Goal: Obtain resource: Download file/media

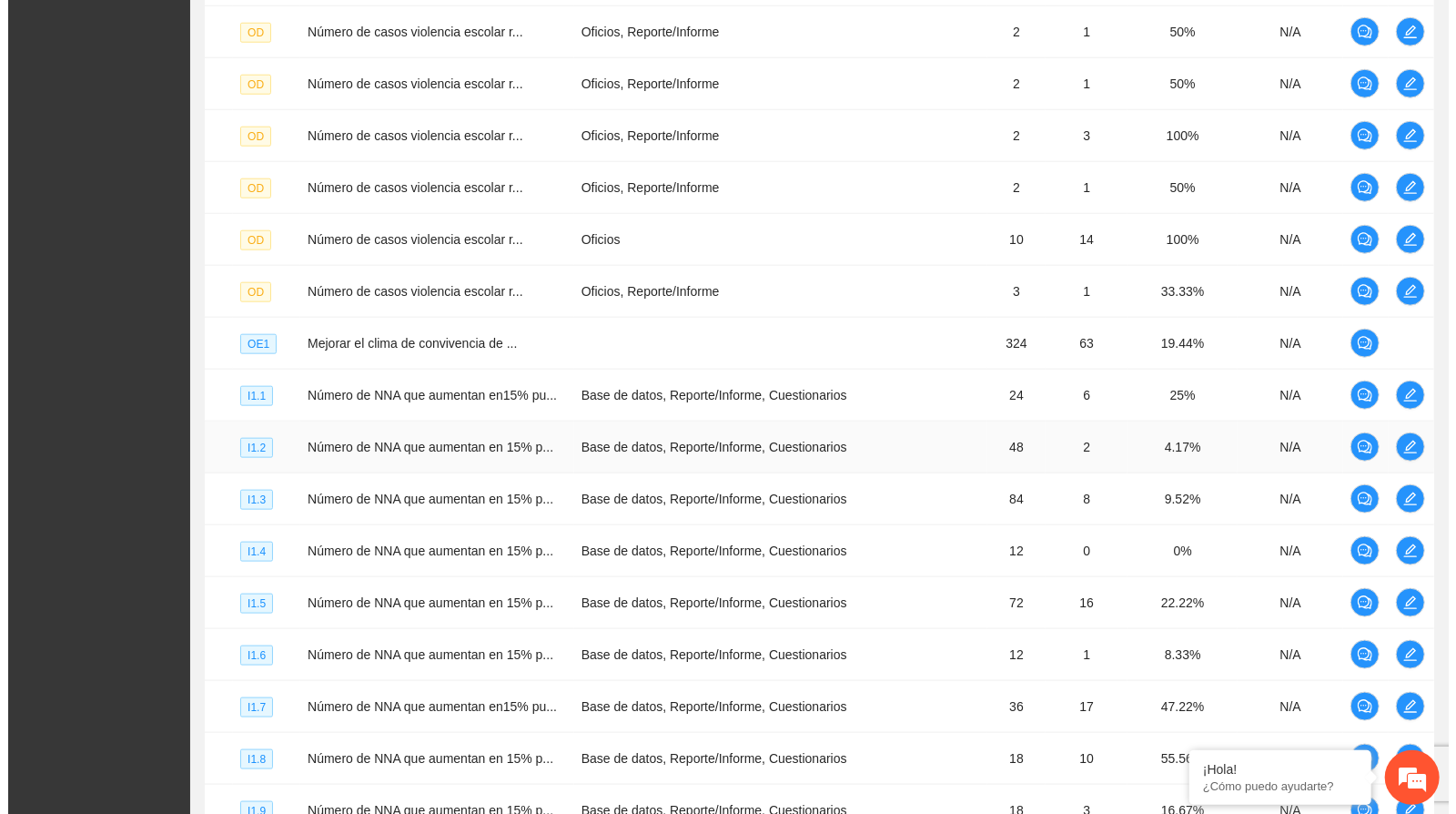
scroll to position [1516, 0]
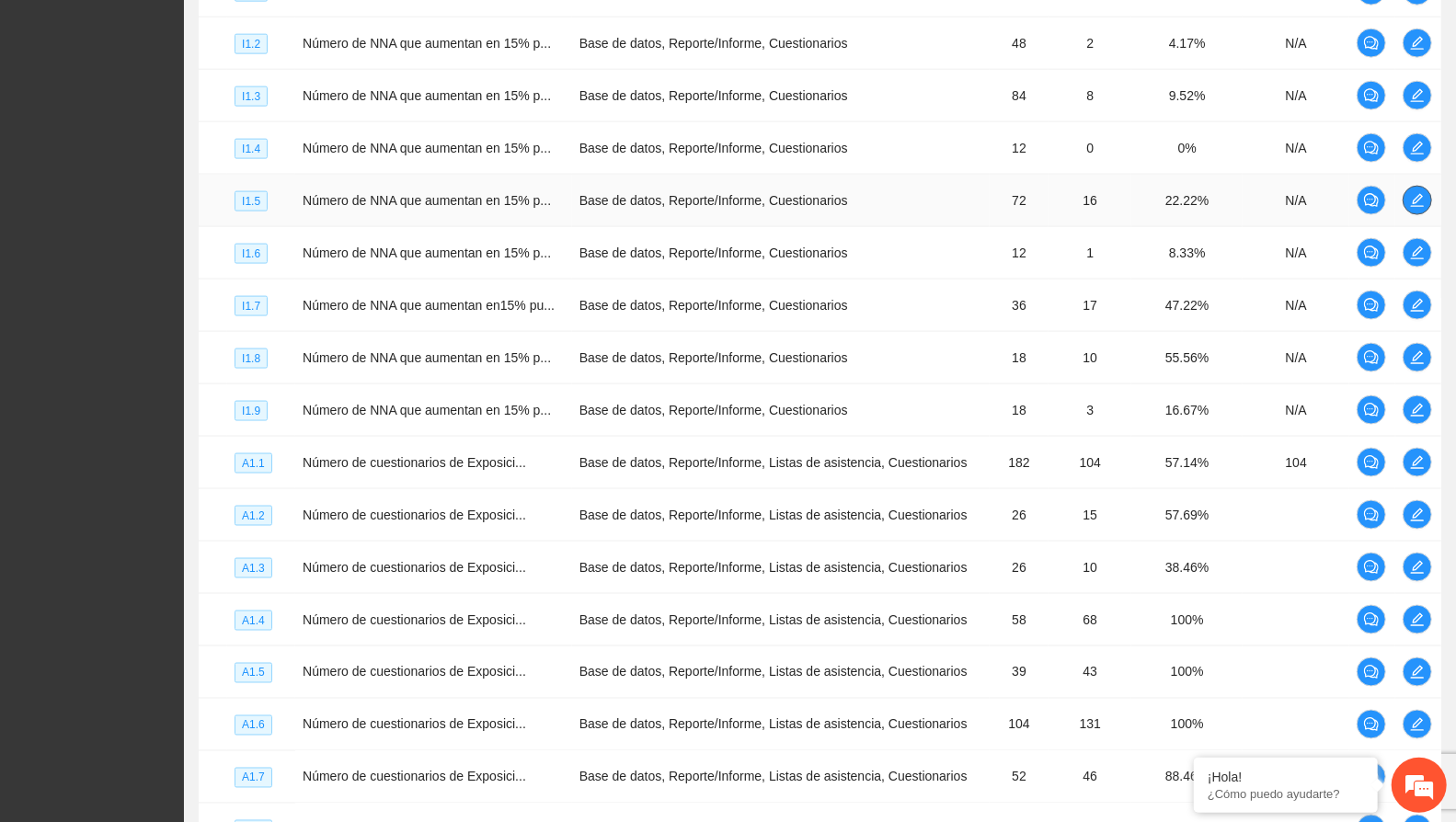
click at [1425, 196] on button "button" at bounding box center [1417, 200] width 29 height 29
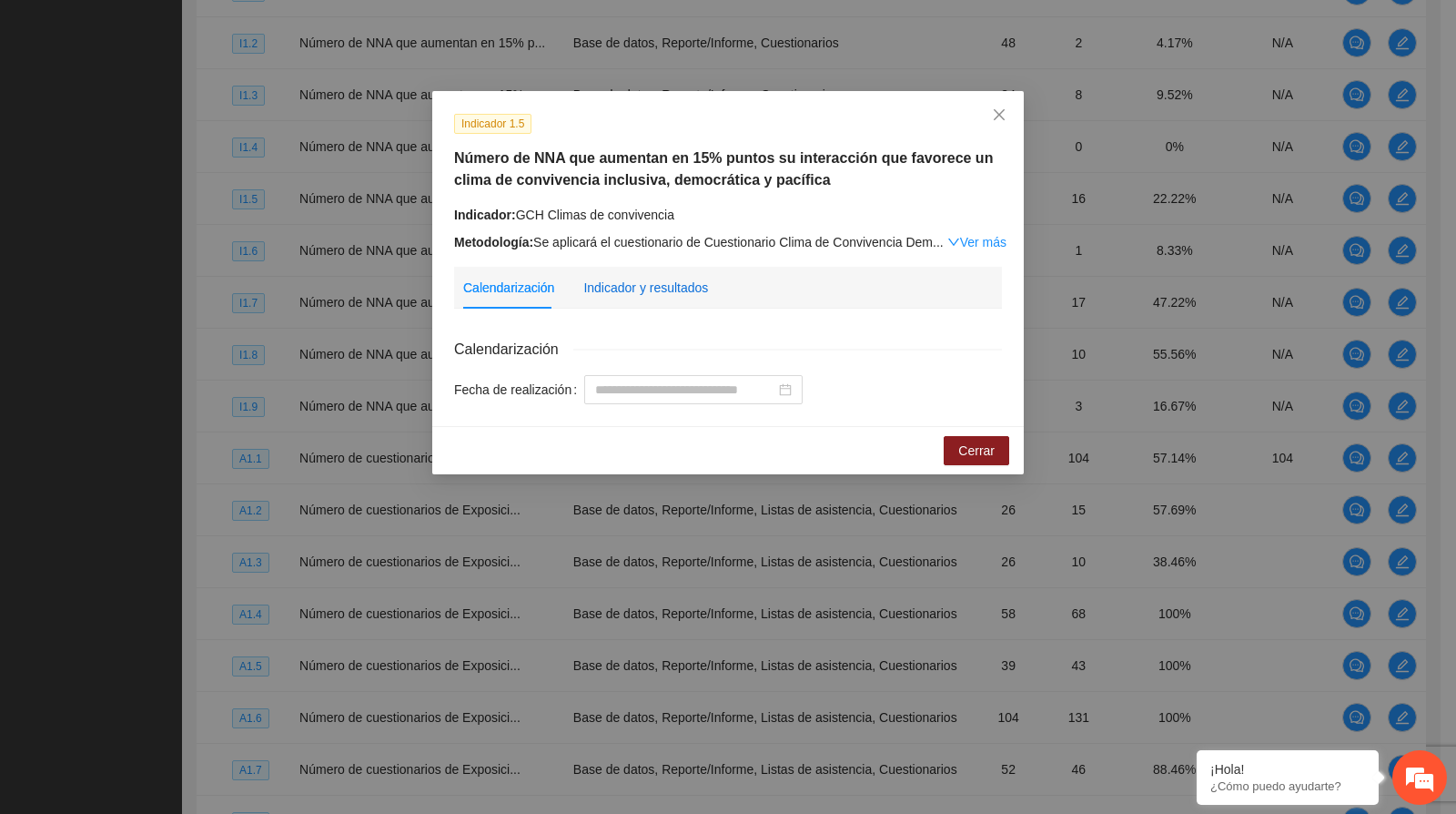
click at [679, 279] on div "Indicador y resultados" at bounding box center [645, 288] width 125 height 20
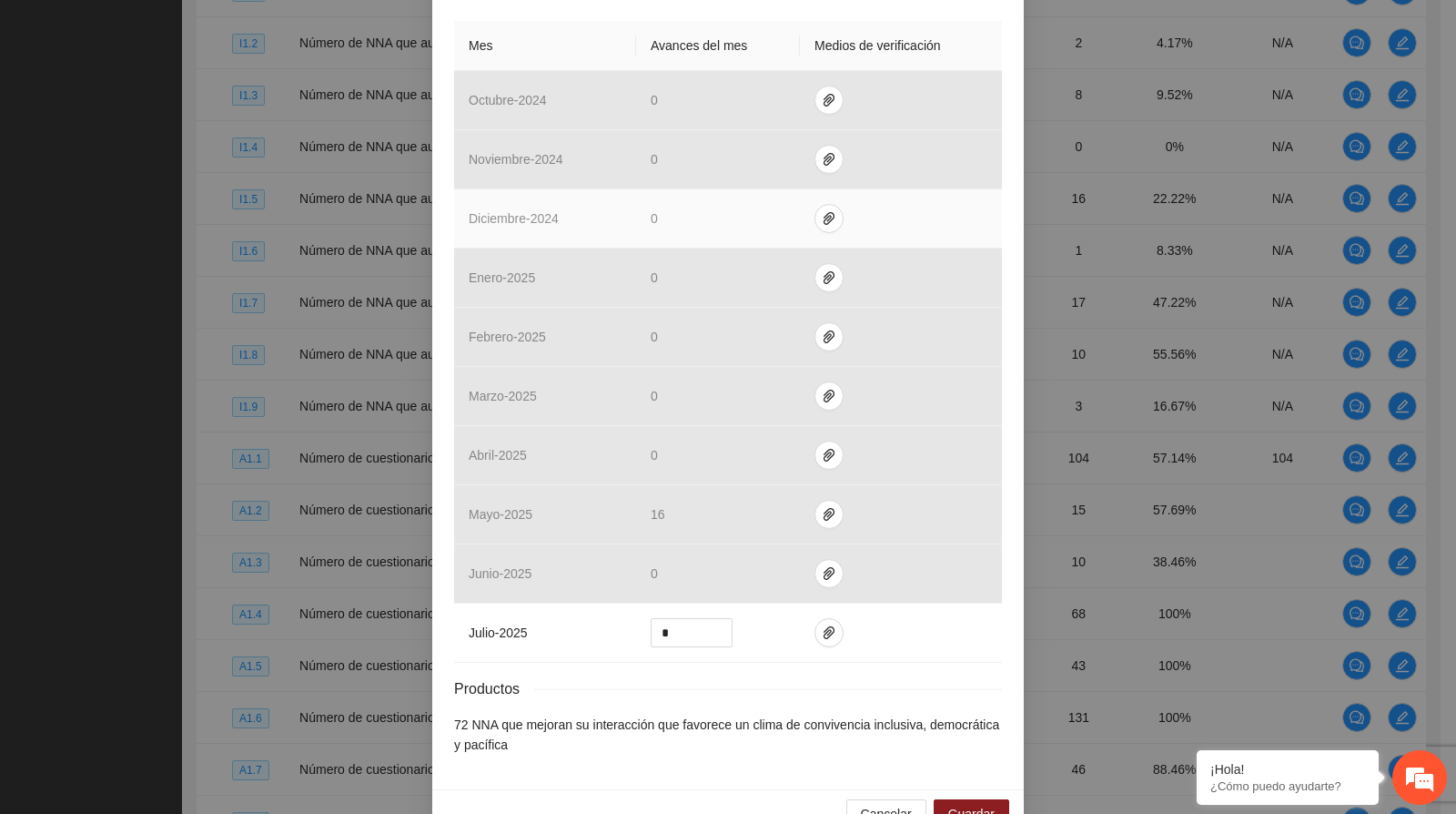
scroll to position [465, 0]
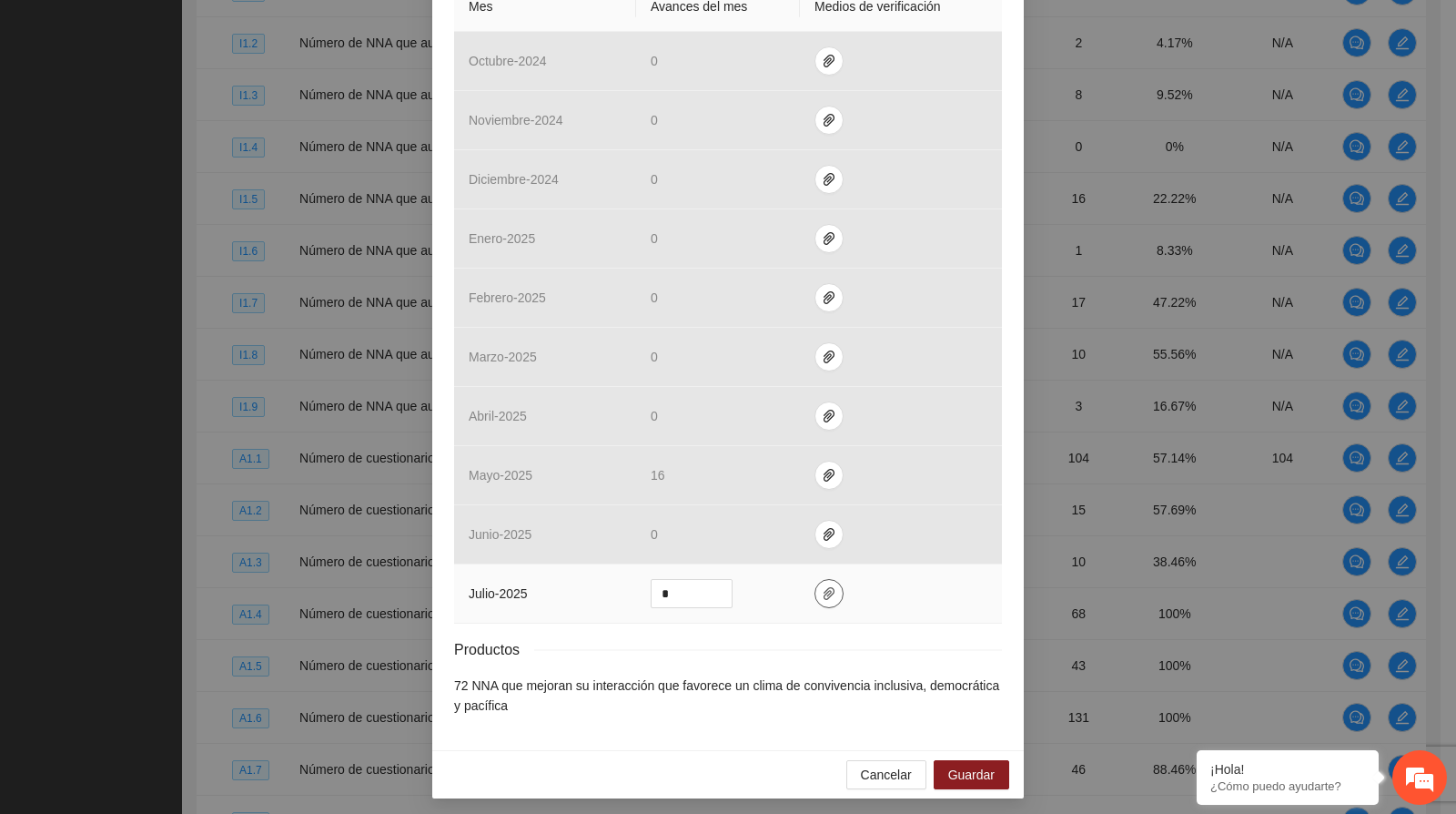
click at [821, 592] on icon "paper-clip" at bounding box center [828, 593] width 14 height 14
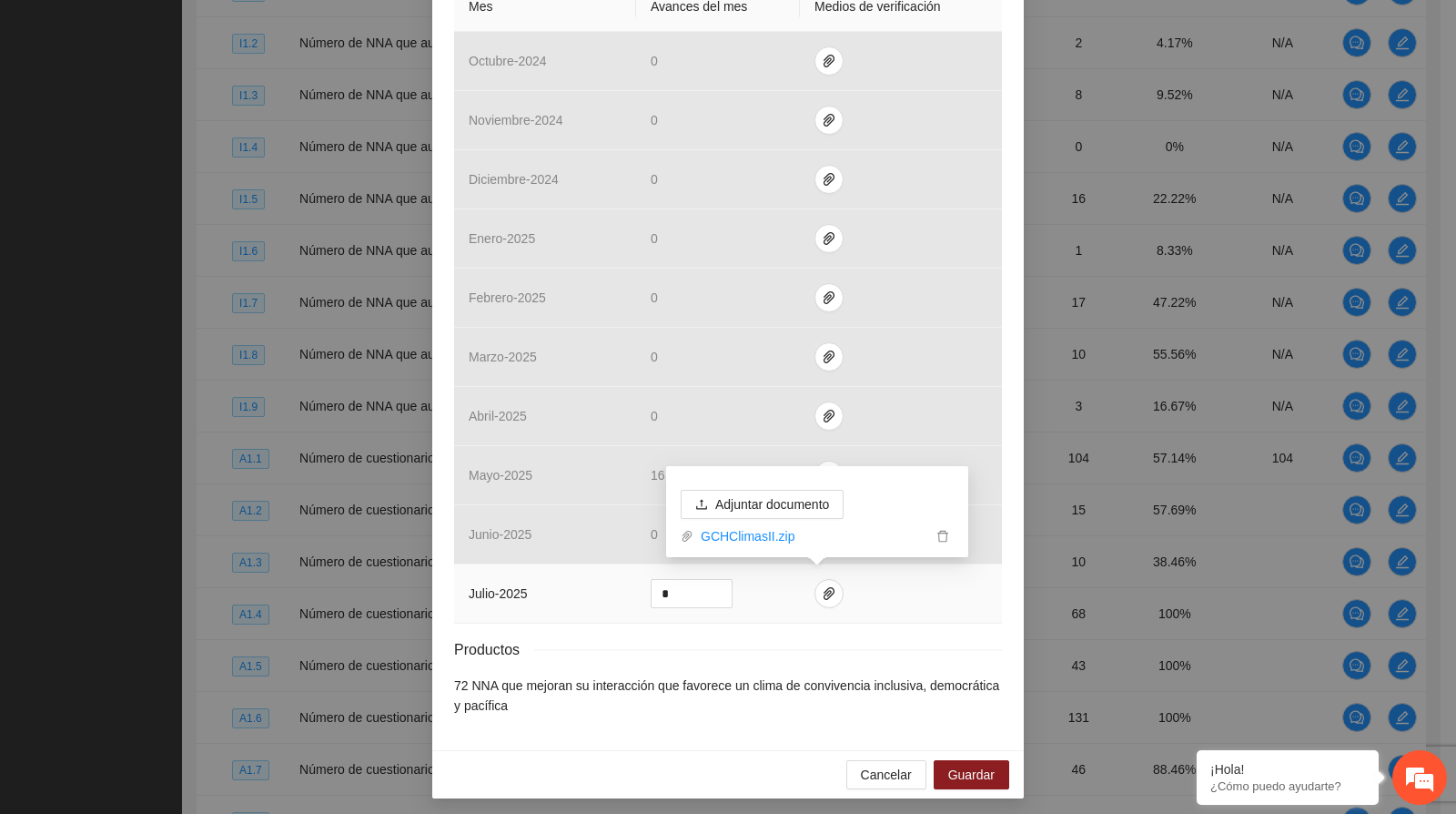
click at [770, 533] on link "GCHClimasII.zip" at bounding box center [813, 536] width 238 height 20
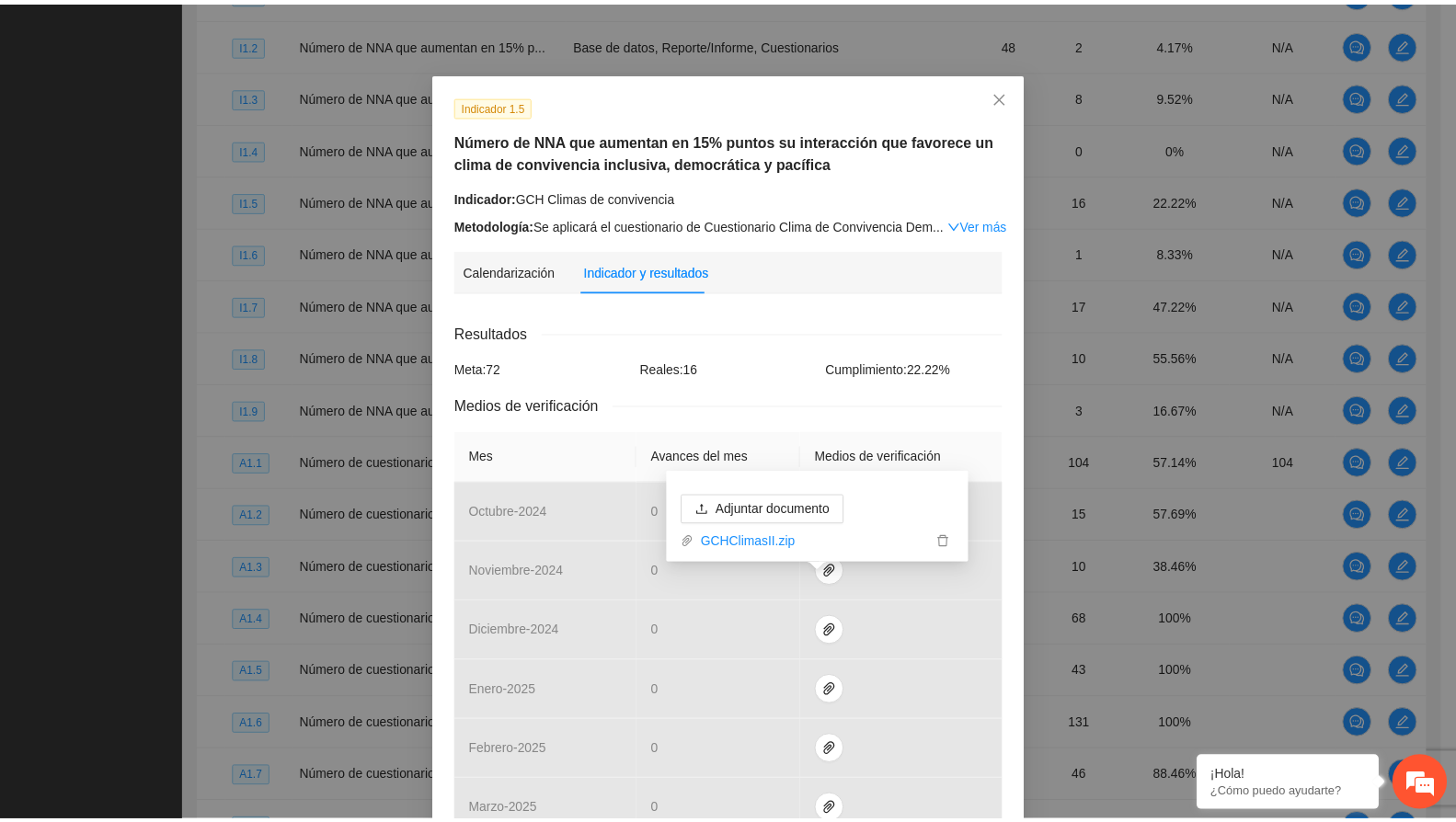
scroll to position [0, 0]
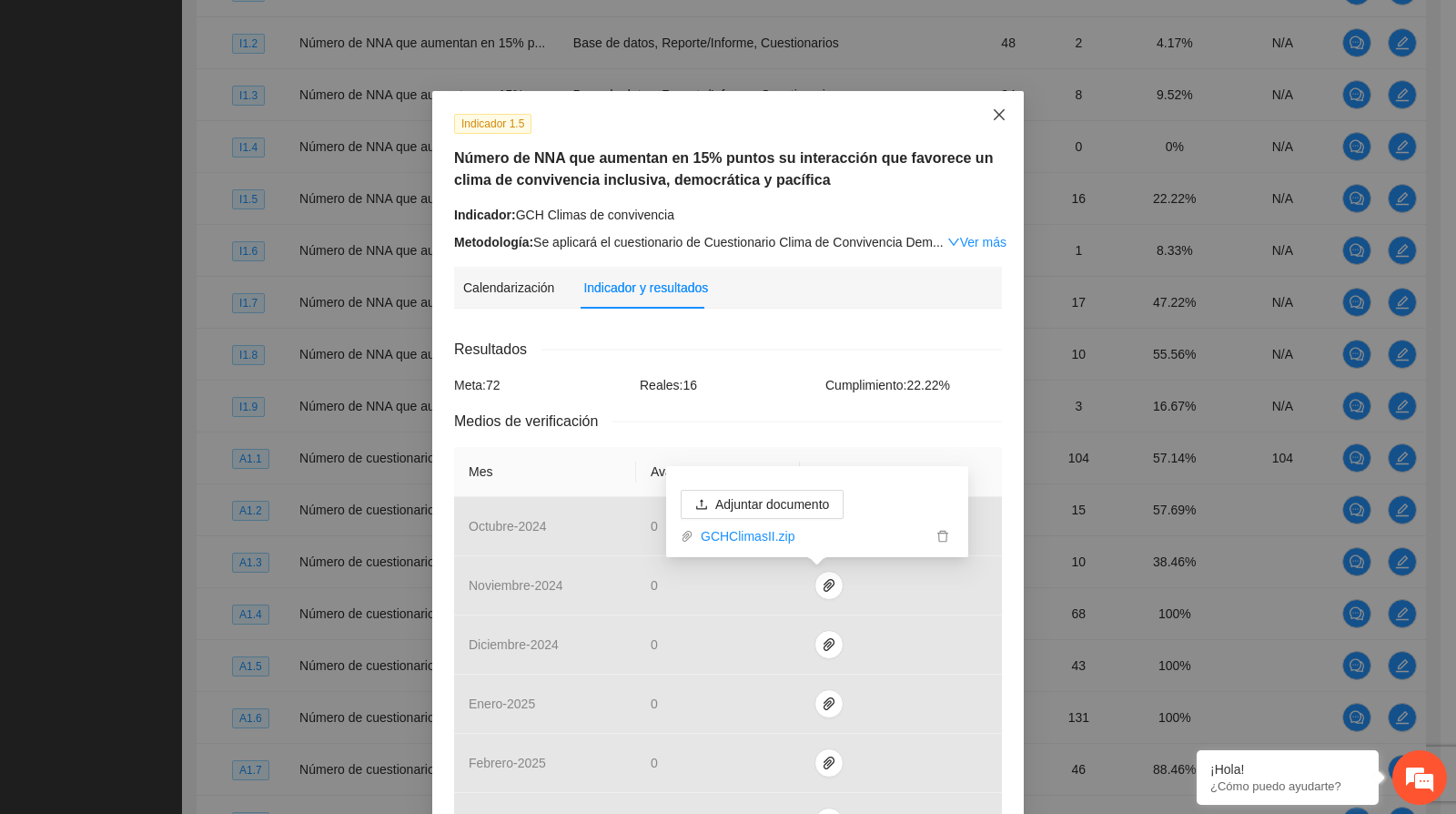
click at [994, 114] on icon "close" at bounding box center [998, 114] width 14 height 14
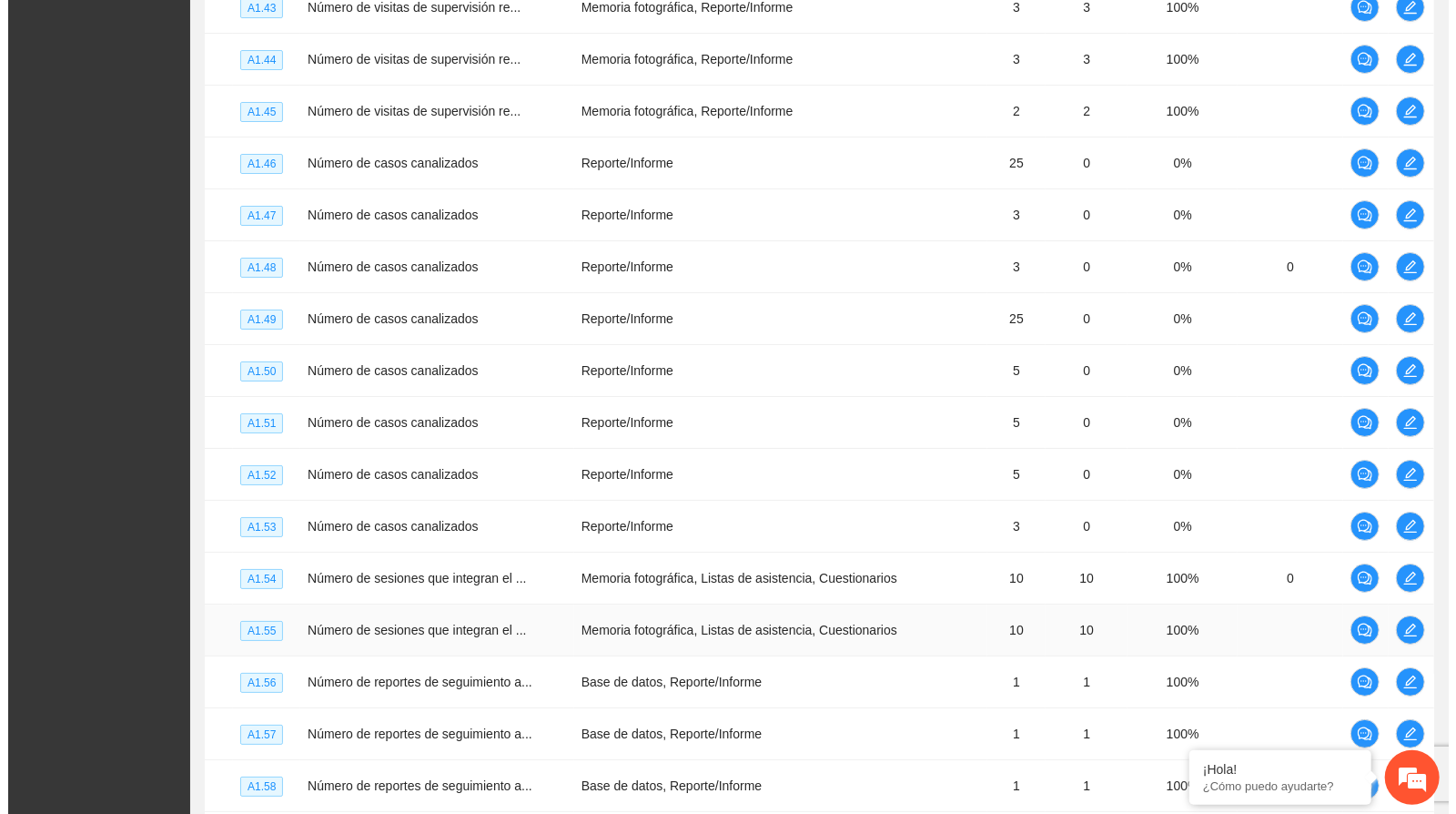
scroll to position [3844, 0]
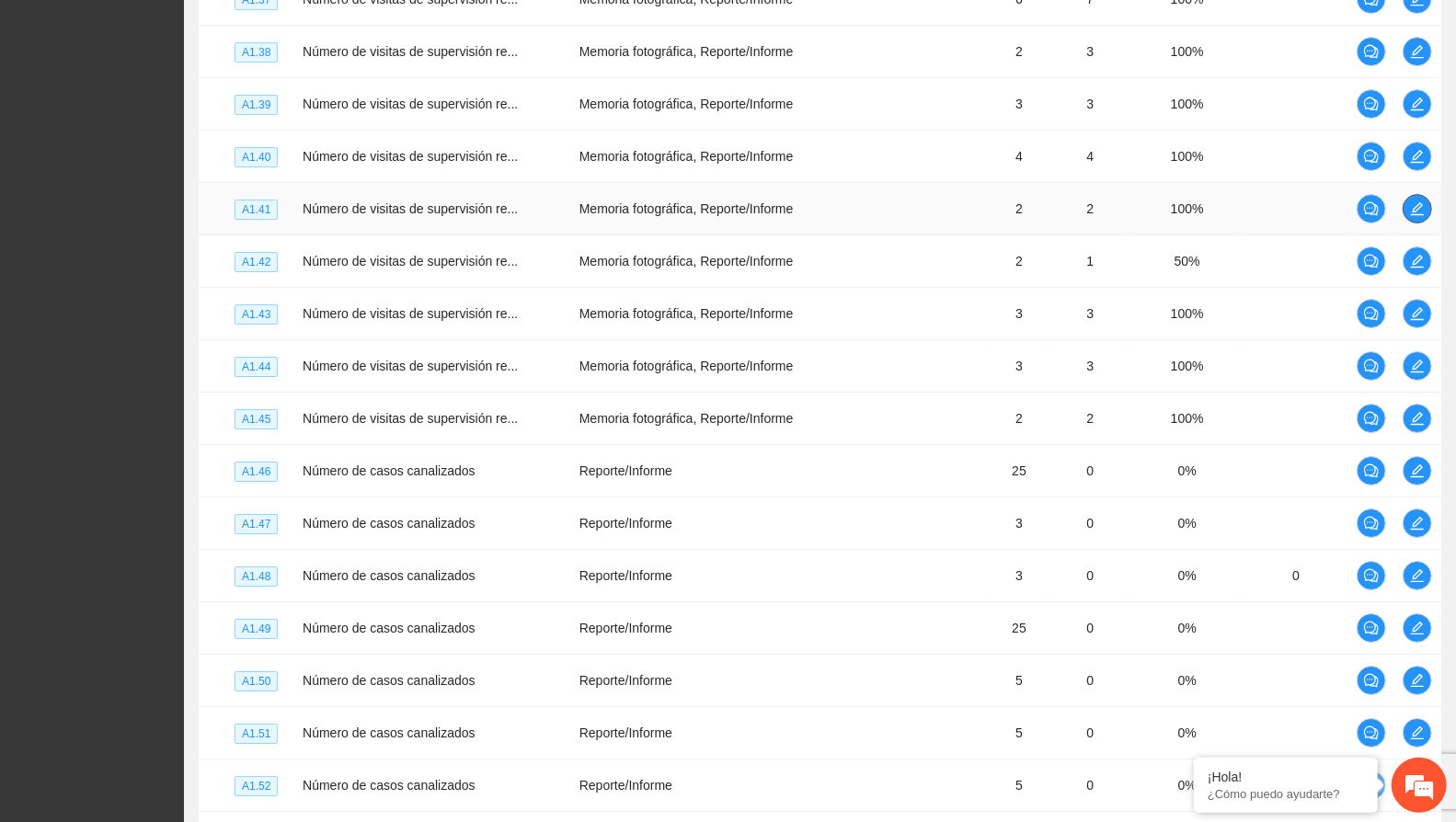
click at [1413, 194] on button "button" at bounding box center [1417, 209] width 29 height 29
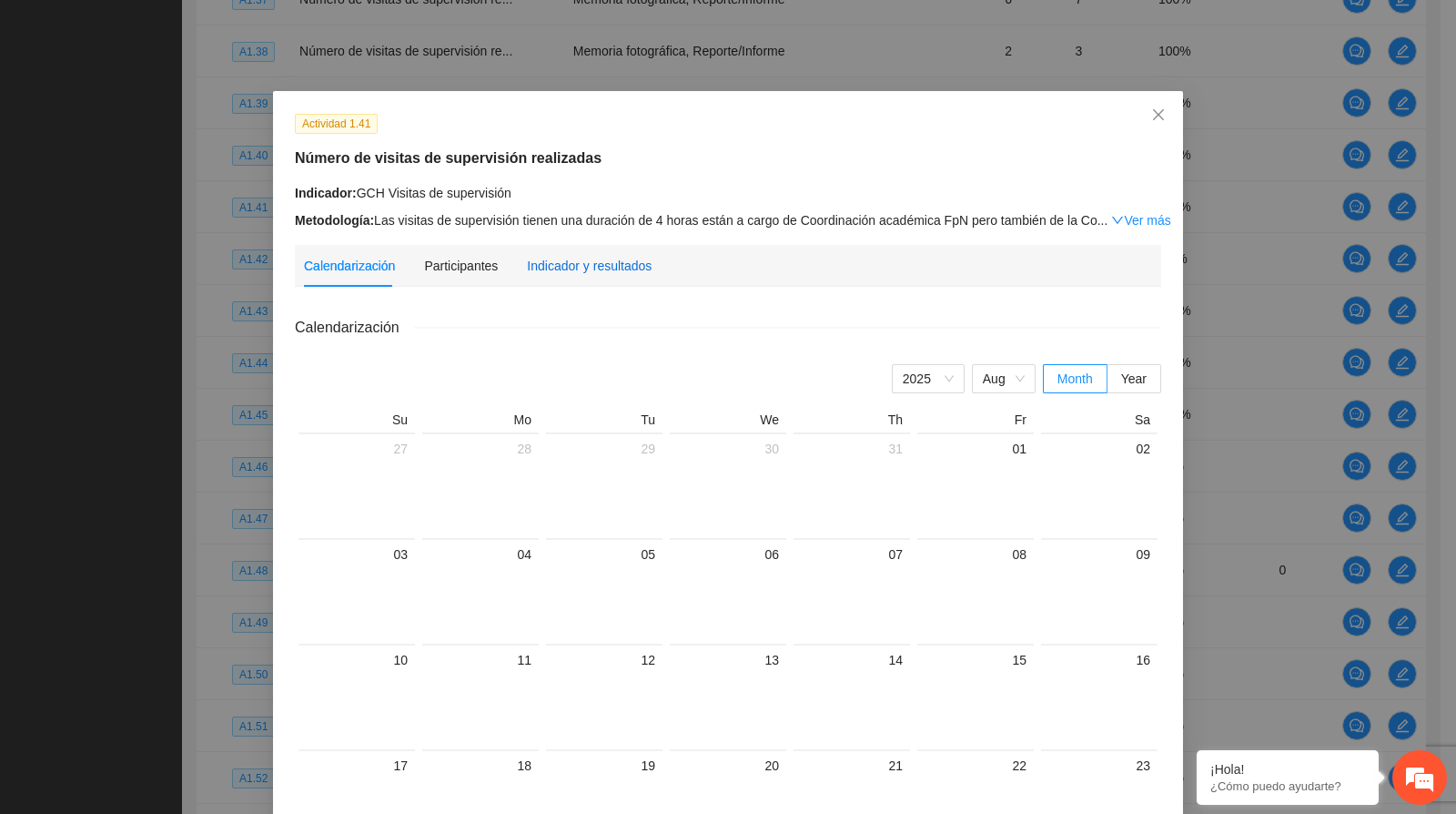
click at [583, 259] on div "Indicador y resultados" at bounding box center [590, 266] width 125 height 20
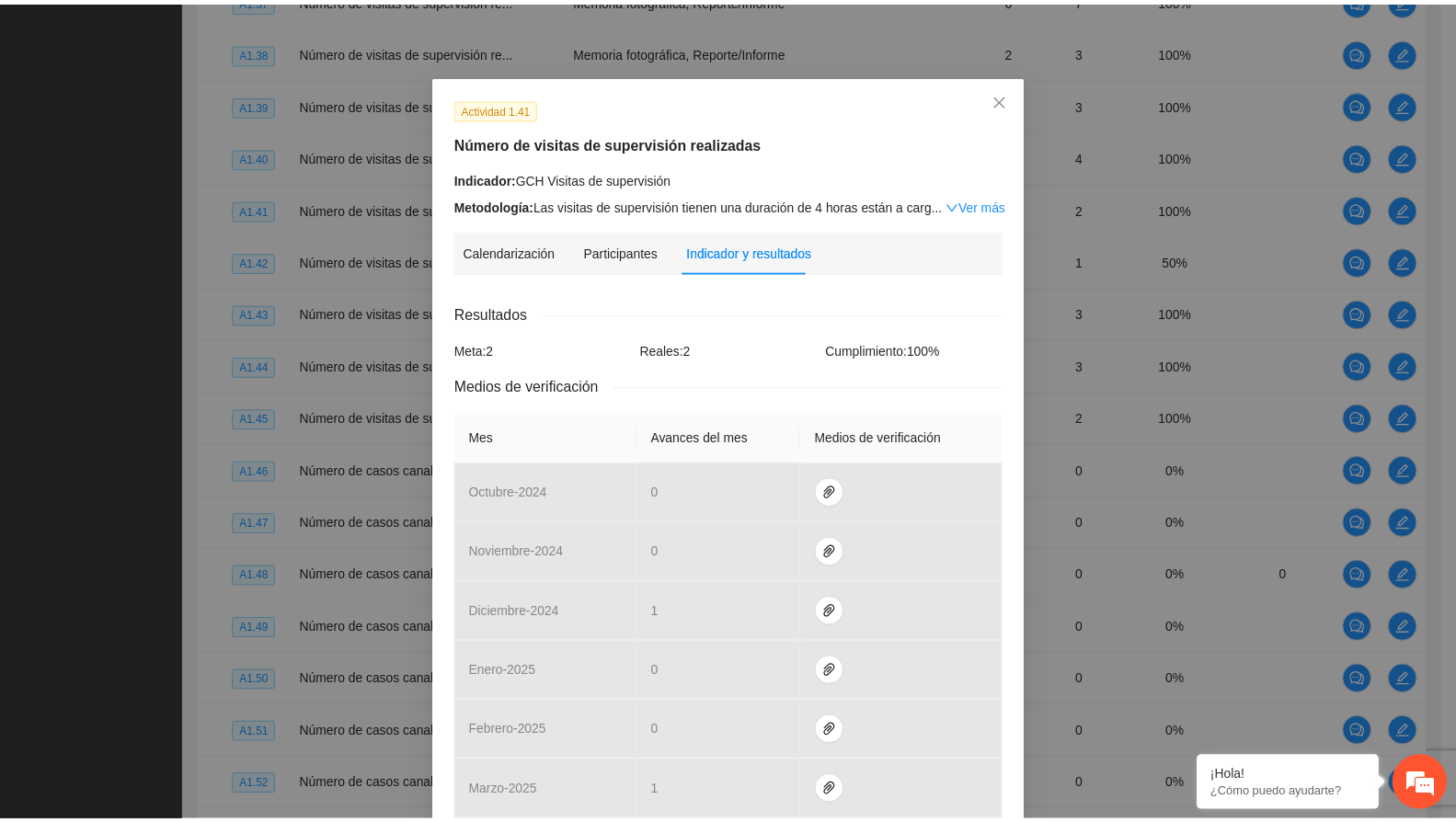
scroll to position [0, 0]
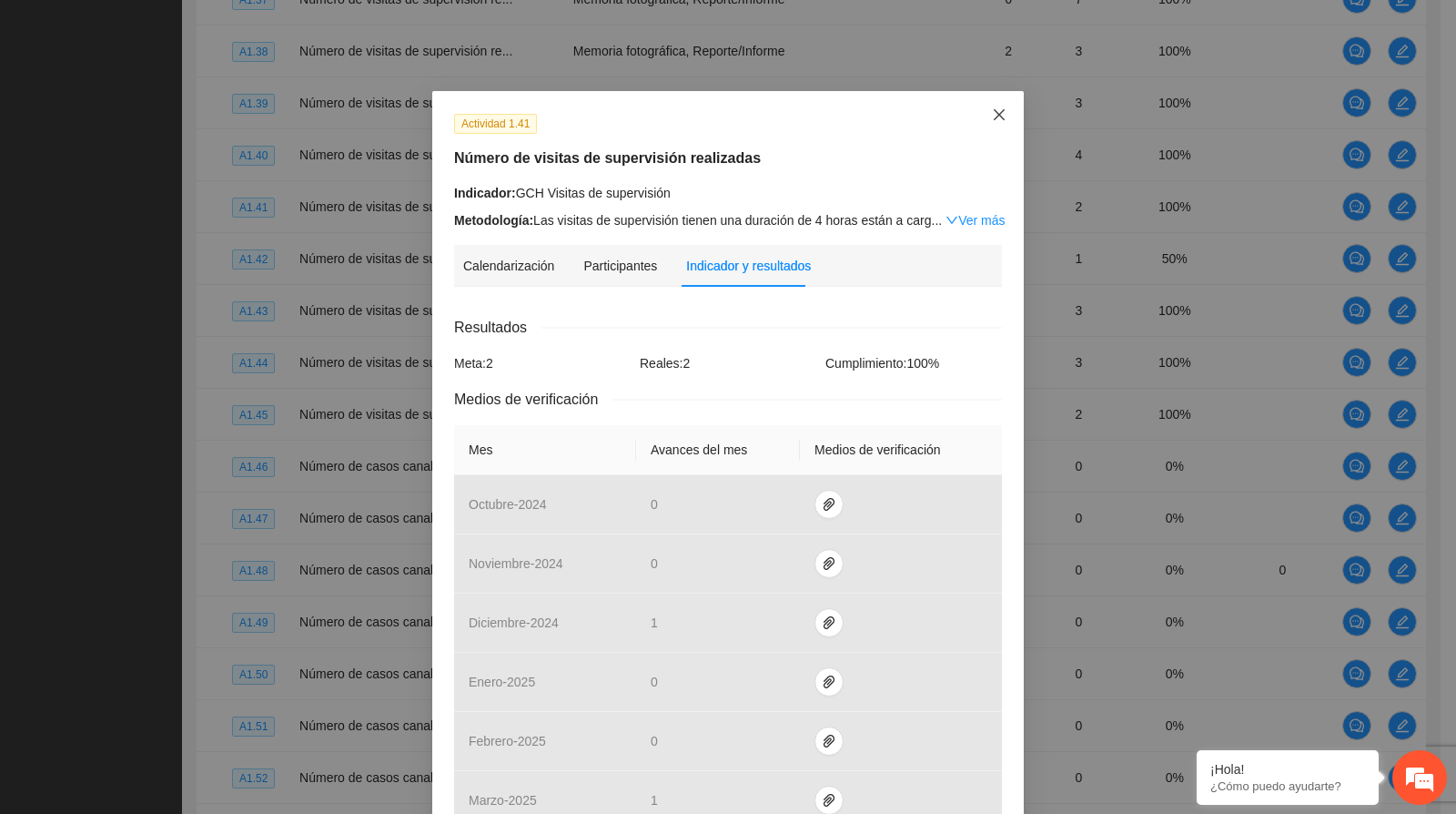
click at [984, 112] on span "Close" at bounding box center [998, 115] width 49 height 49
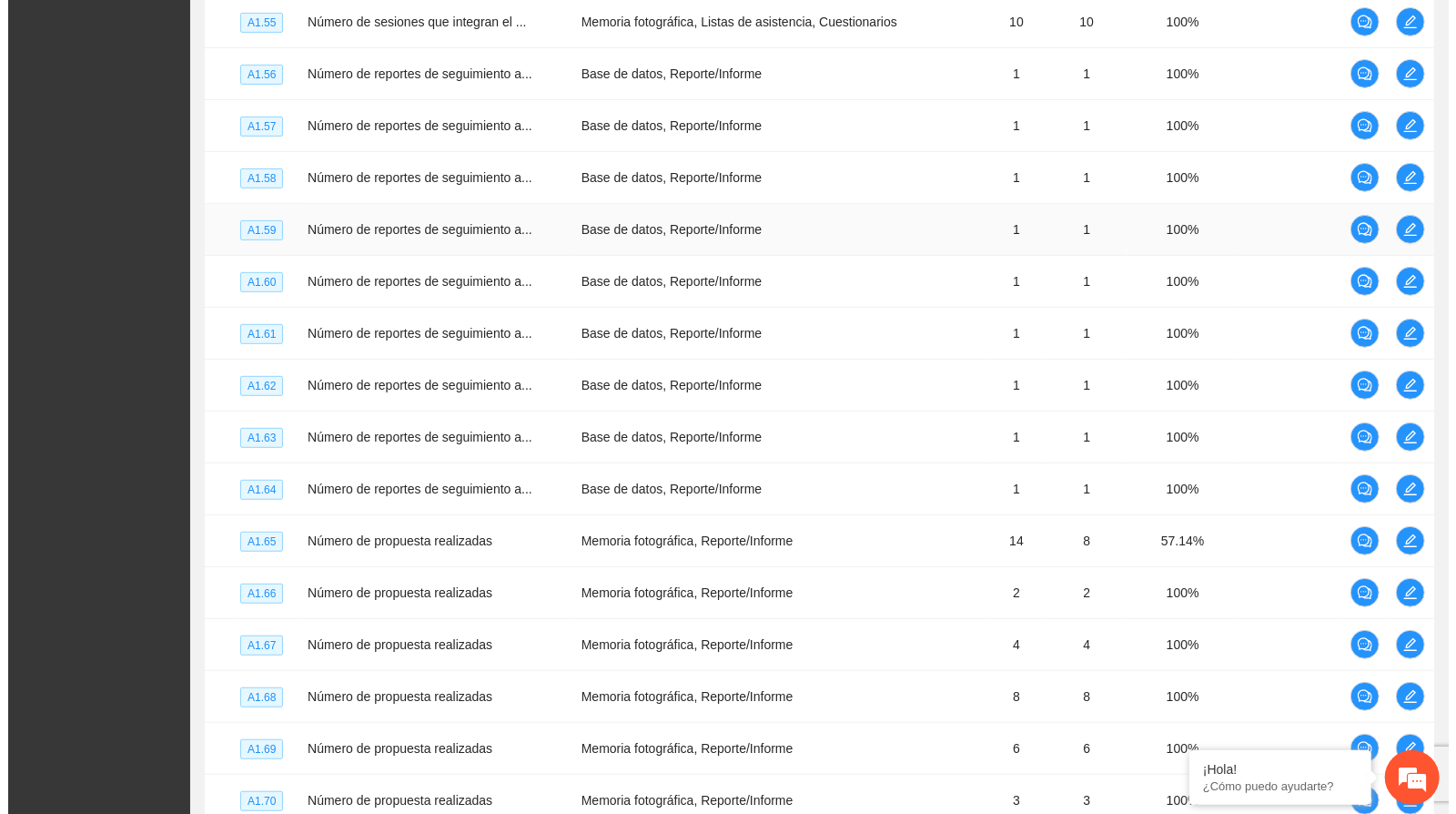
scroll to position [4855, 0]
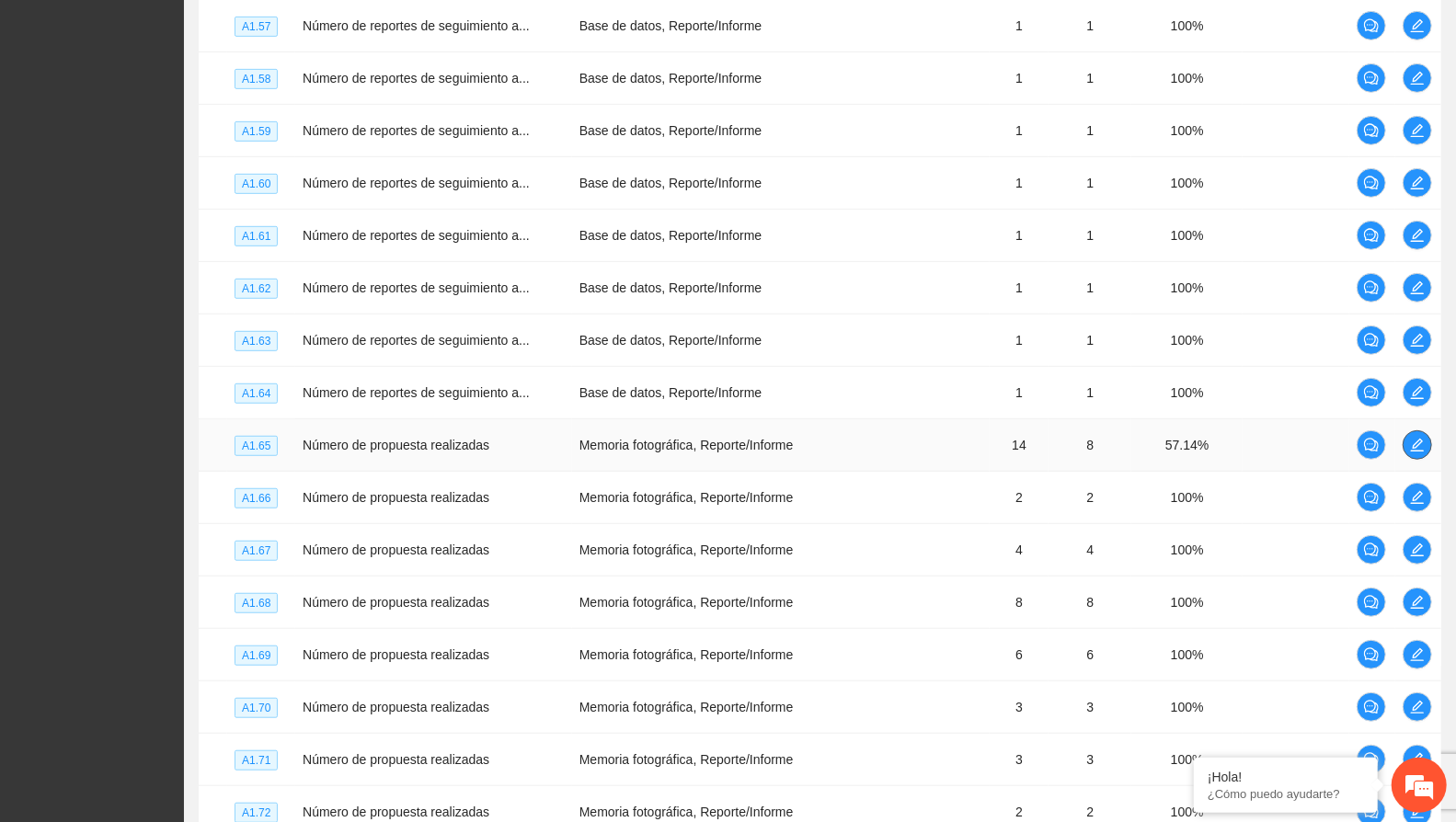
click at [1413, 438] on icon "edit" at bounding box center [1416, 444] width 13 height 13
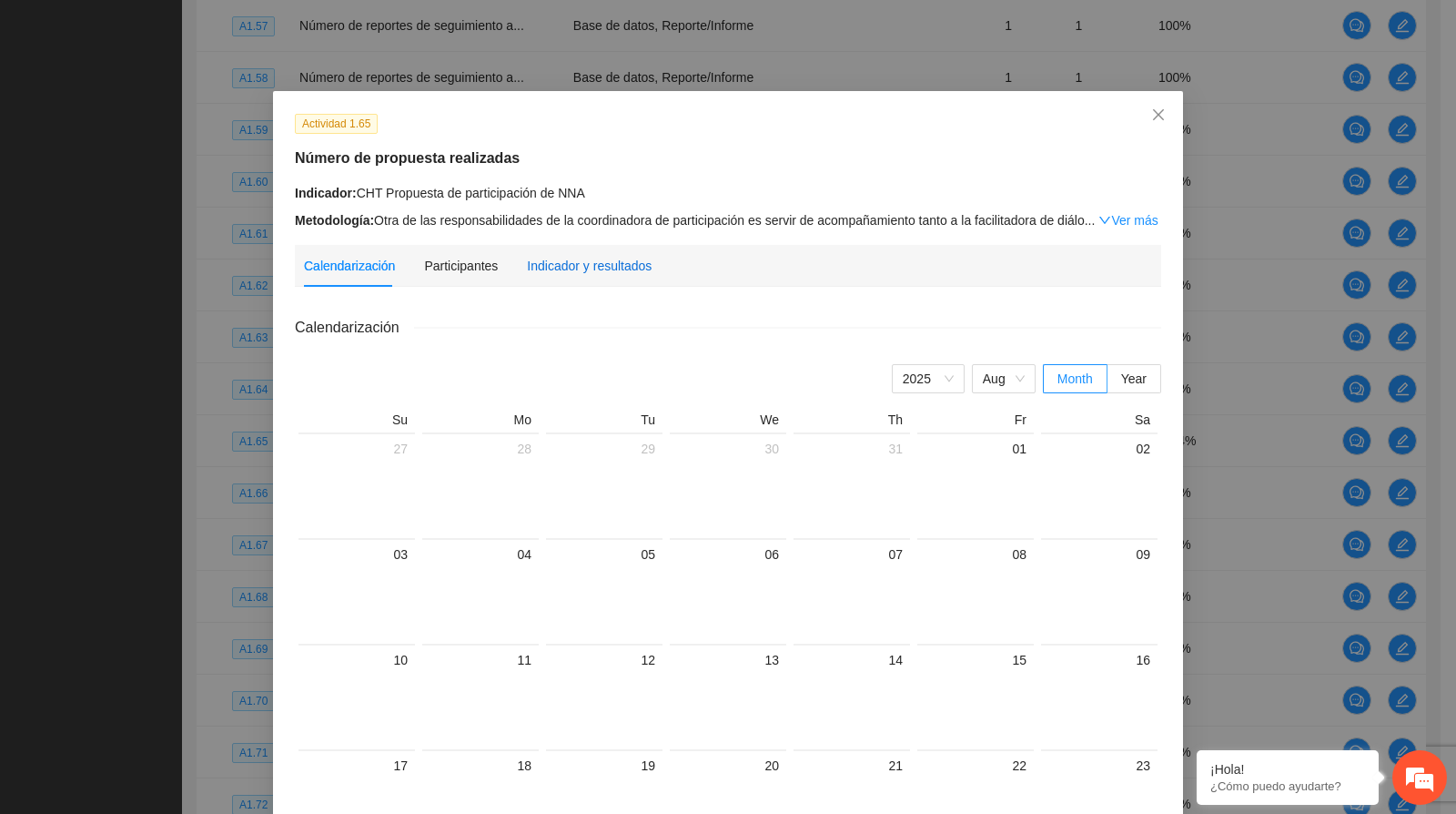
click at [616, 256] on div "Indicador y resultados" at bounding box center [590, 266] width 125 height 20
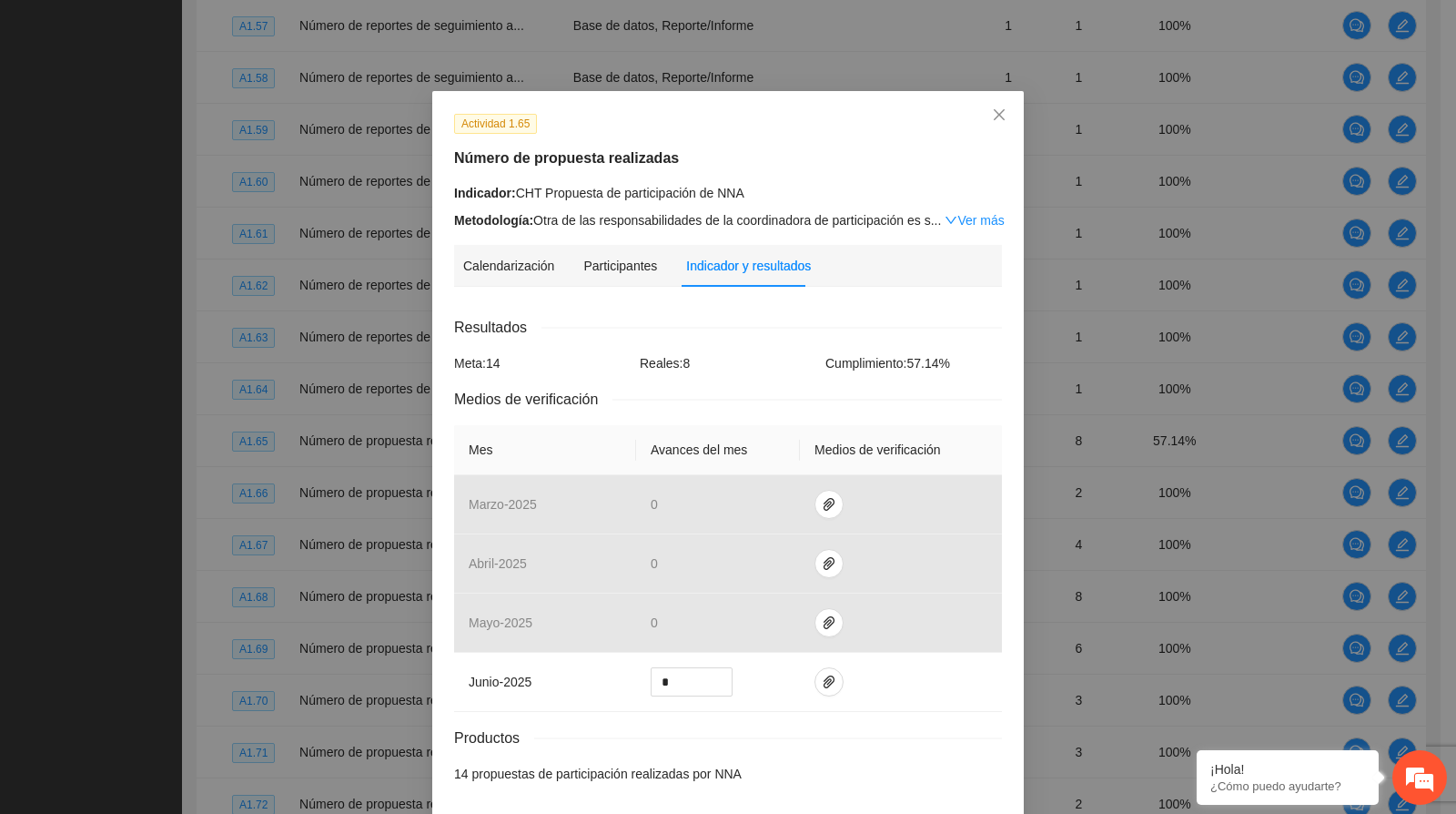
scroll to position [71, 0]
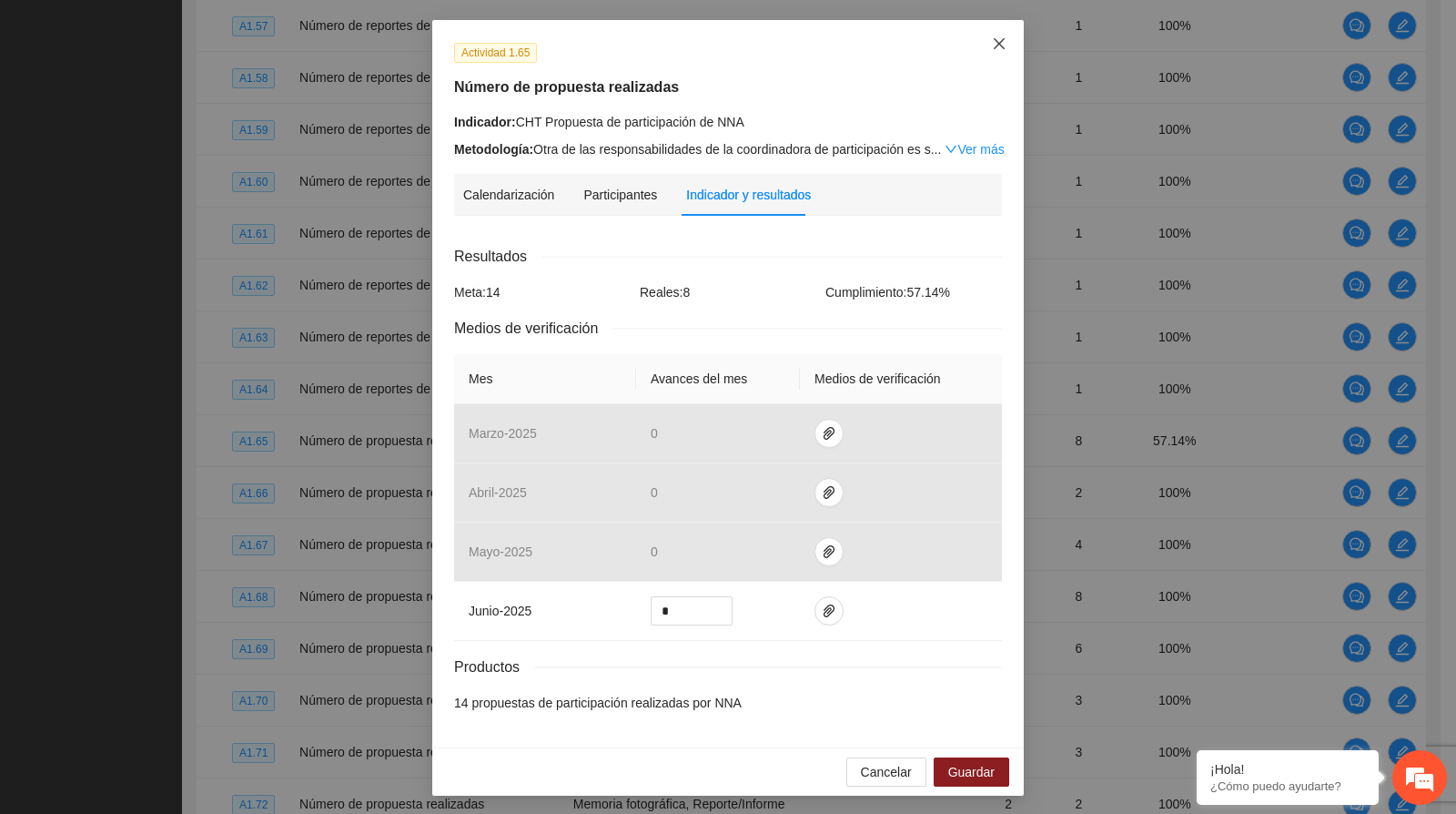
click at [1005, 50] on span "Close" at bounding box center [998, 44] width 49 height 49
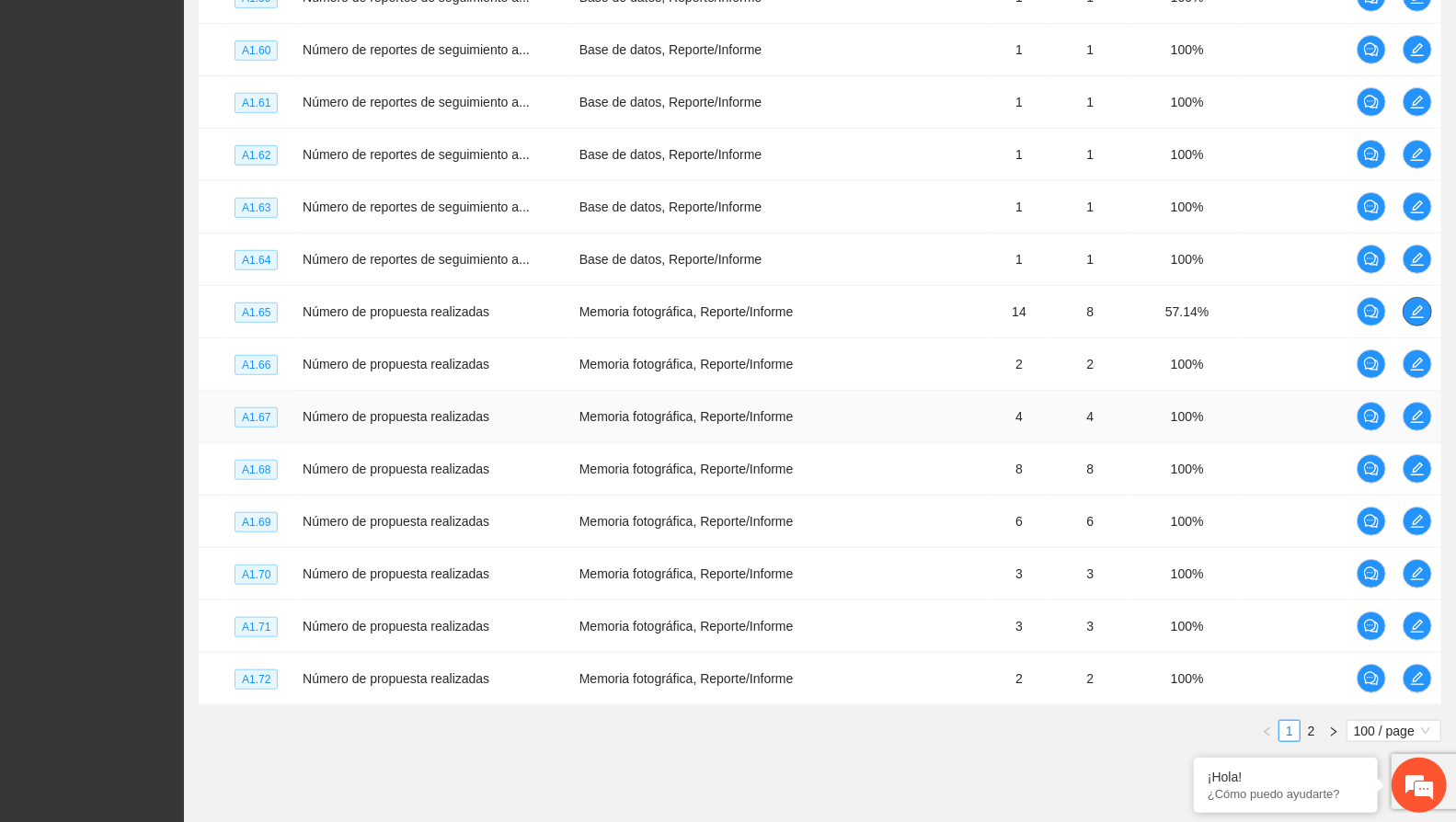
scroll to position [5052, 0]
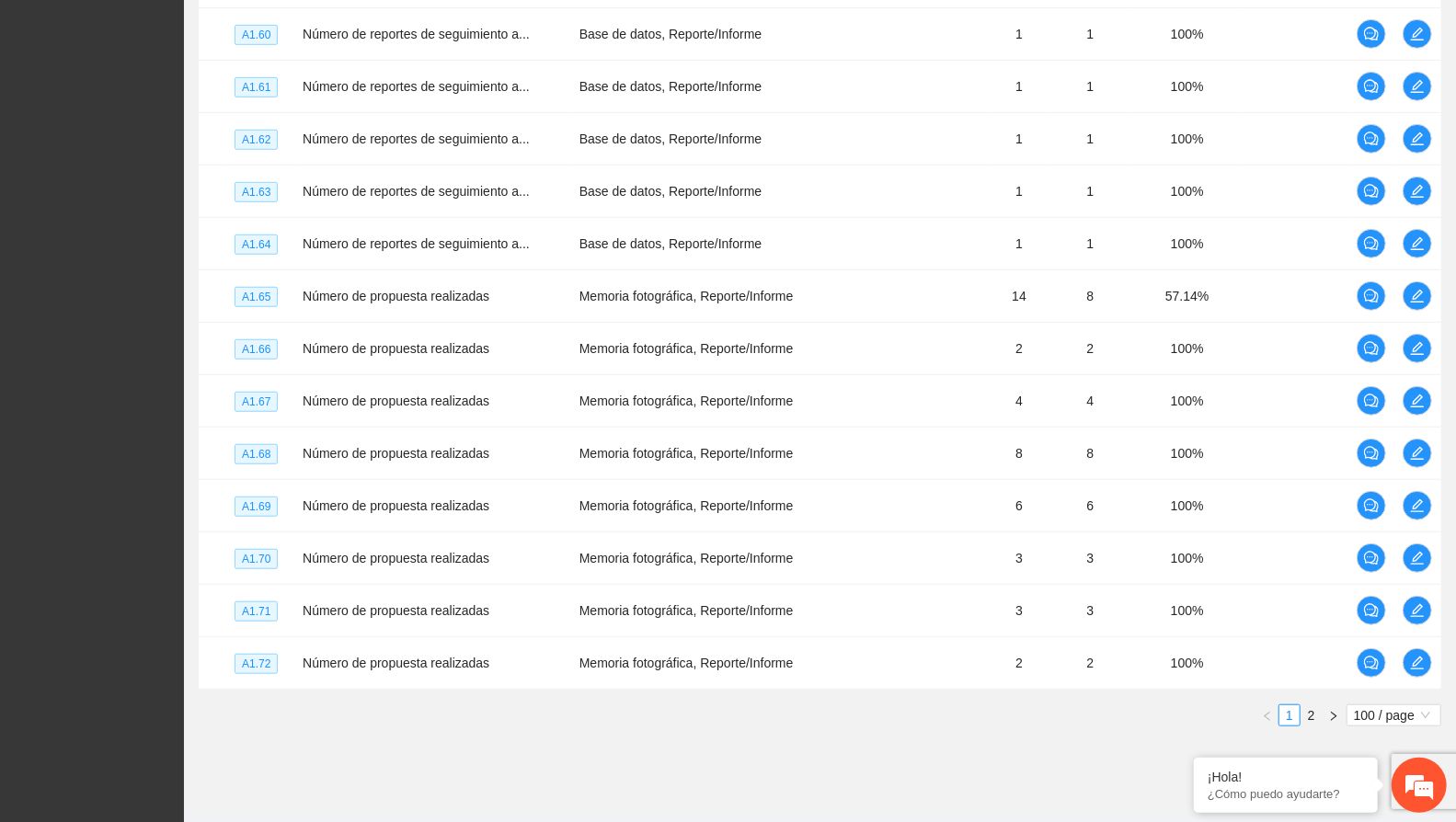
click at [1312, 705] on link "2" at bounding box center [1311, 715] width 20 height 20
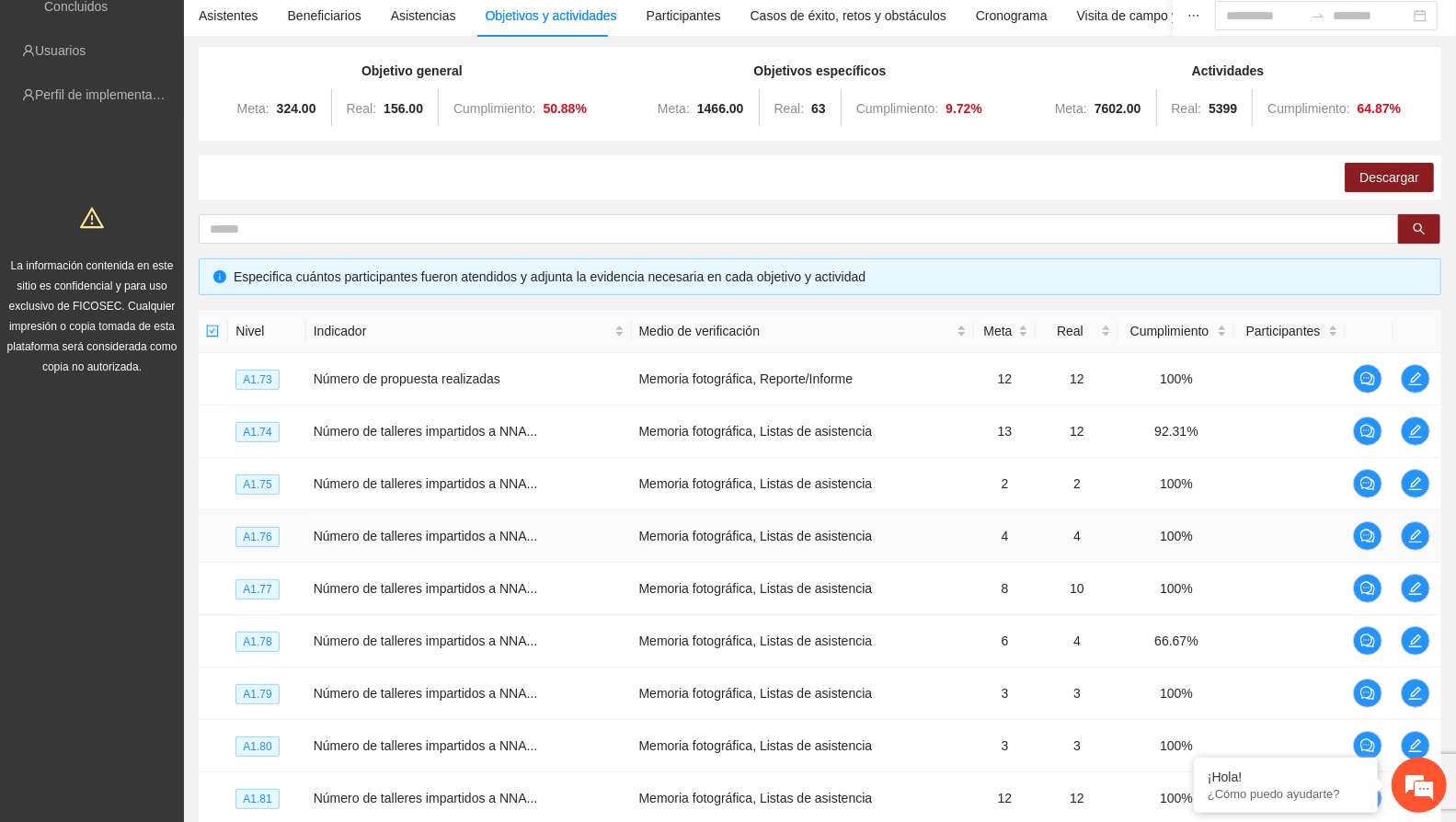
scroll to position [204, 0]
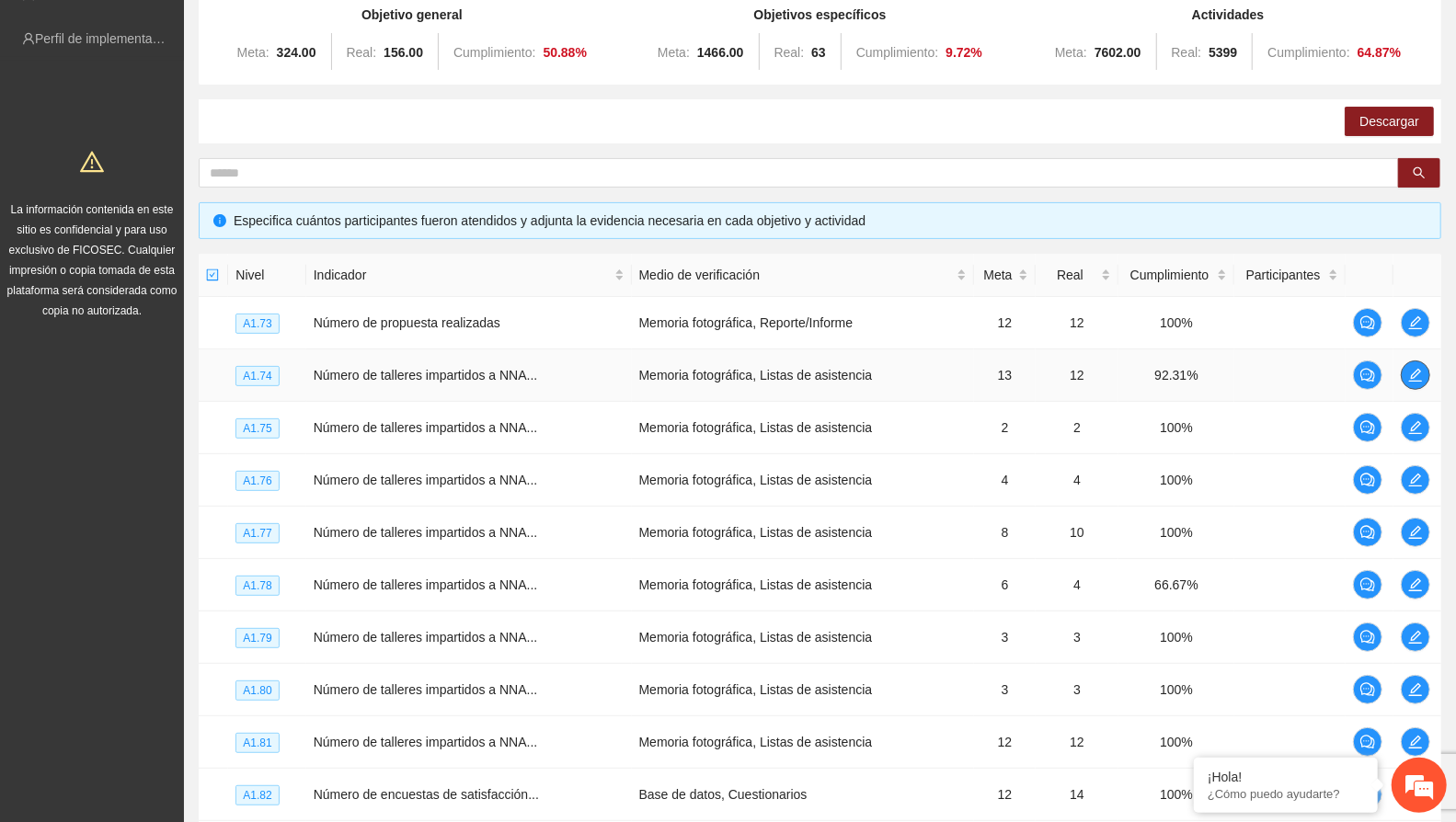
click at [1411, 373] on icon "edit" at bounding box center [1415, 374] width 15 height 15
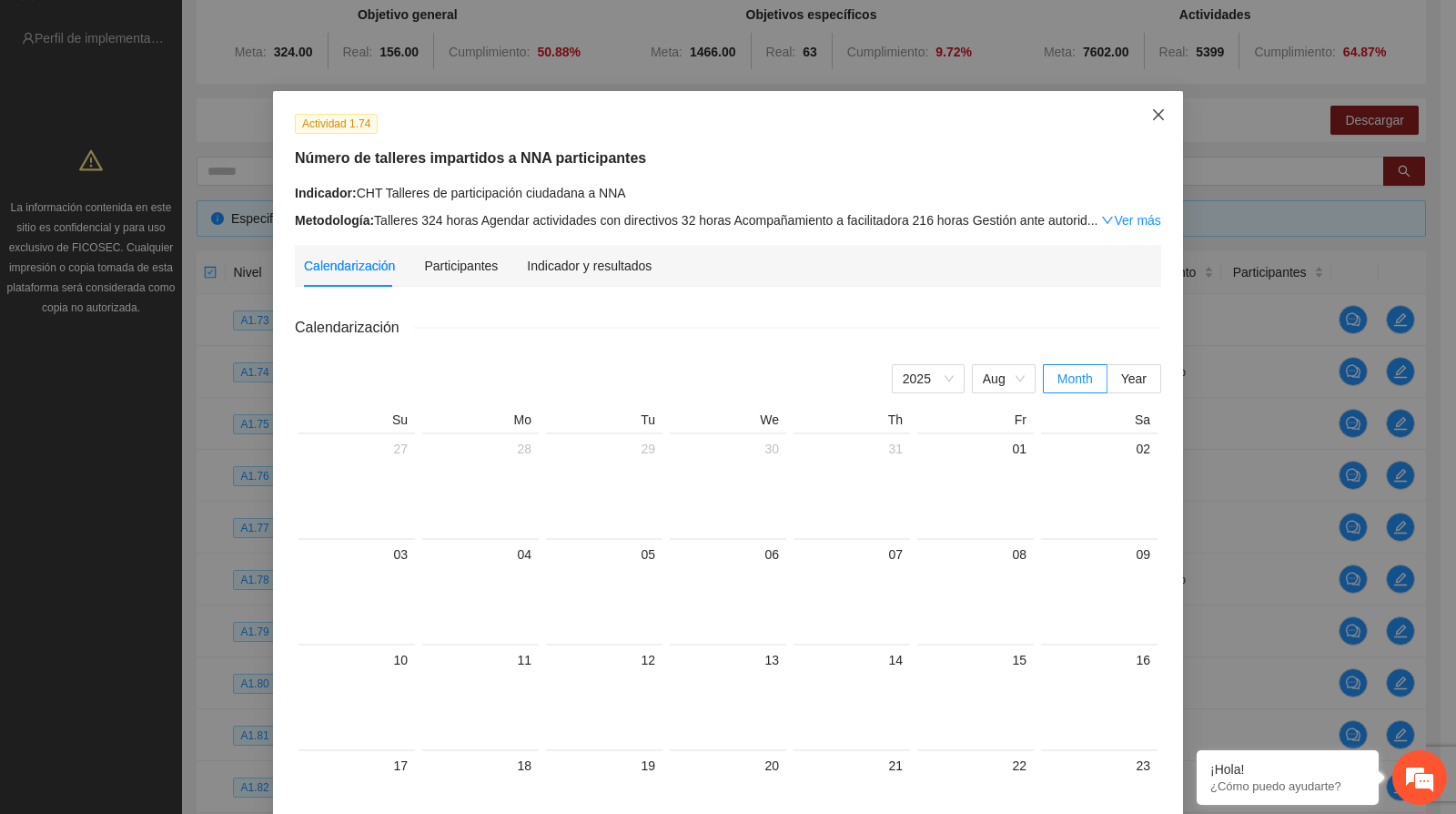
click at [1161, 120] on span "Close" at bounding box center [1158, 115] width 49 height 49
